Goal: Find specific page/section: Find specific page/section

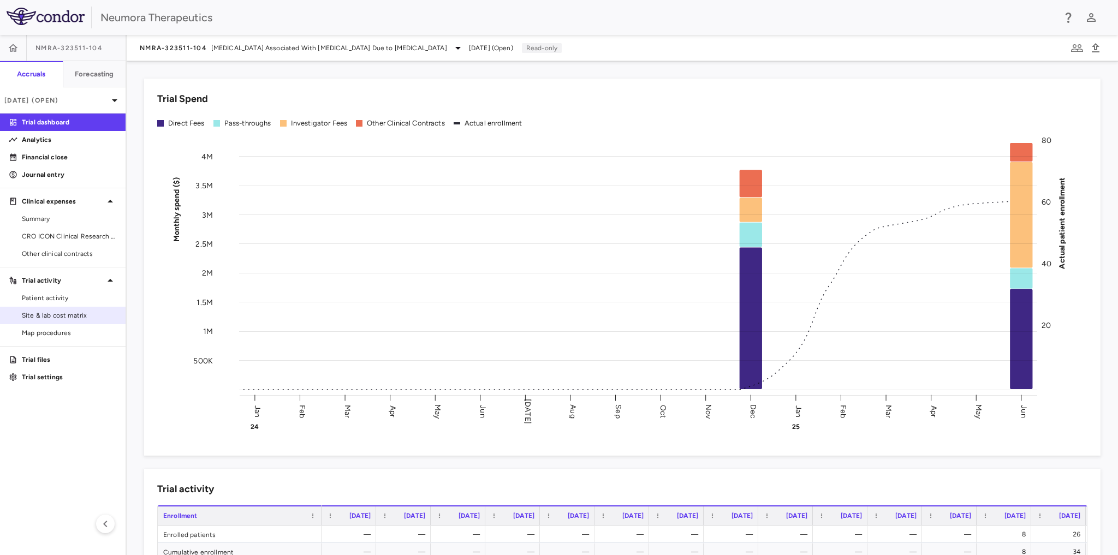
drag, startPoint x: 43, startPoint y: 318, endPoint x: 86, endPoint y: 316, distance: 43.7
click at [43, 317] on span "Site & lab cost matrix" at bounding box center [69, 316] width 95 height 10
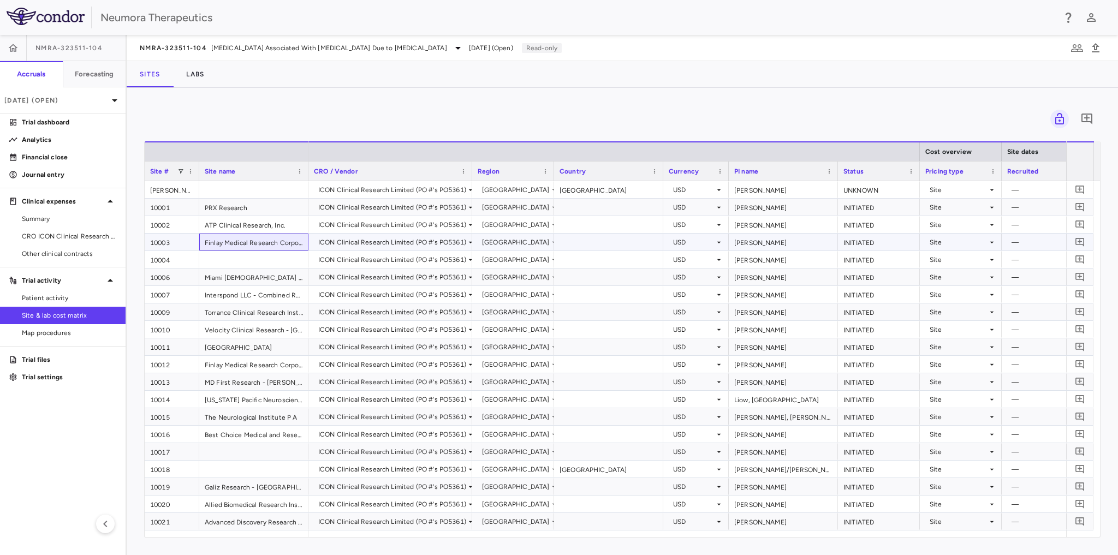
click at [234, 241] on div "Finlay Medical Research Corporation - [GEOGRAPHIC_DATA]" at bounding box center [253, 242] width 109 height 17
